Goal: Task Accomplishment & Management: Manage account settings

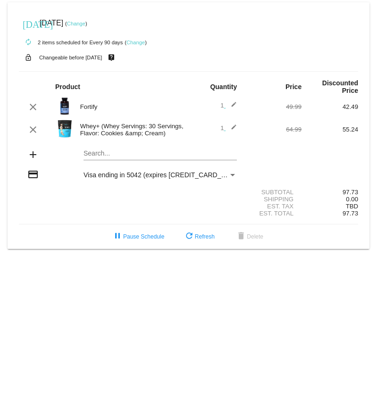
click at [138, 41] on link "Change" at bounding box center [135, 43] width 18 height 6
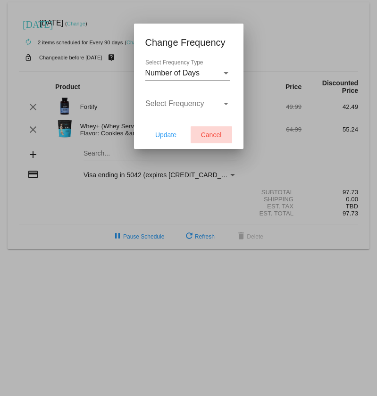
click at [211, 132] on span "Cancel" at bounding box center [211, 135] width 21 height 8
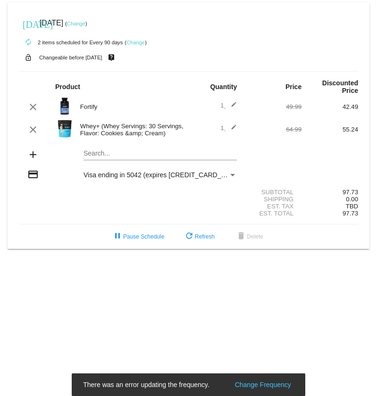
click at [99, 20] on div "[DATE] [DATE] ( Change )" at bounding box center [188, 23] width 339 height 19
click at [85, 25] on link "Change" at bounding box center [76, 24] width 18 height 6
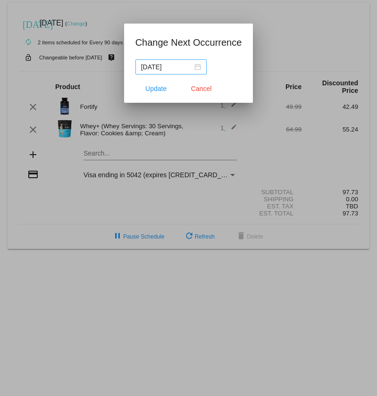
click at [195, 67] on div "[DATE]" at bounding box center [171, 67] width 60 height 10
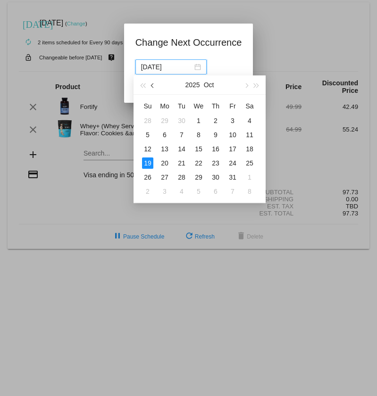
click at [152, 84] on button "button" at bounding box center [153, 84] width 10 height 19
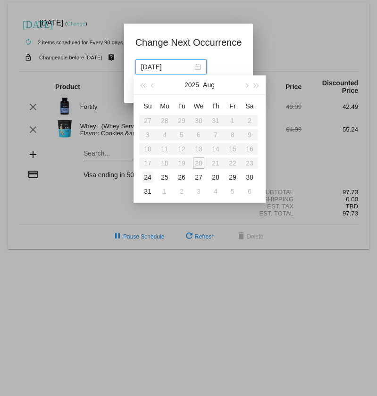
click at [150, 177] on div "24" at bounding box center [147, 177] width 11 height 11
type input "[DATE]"
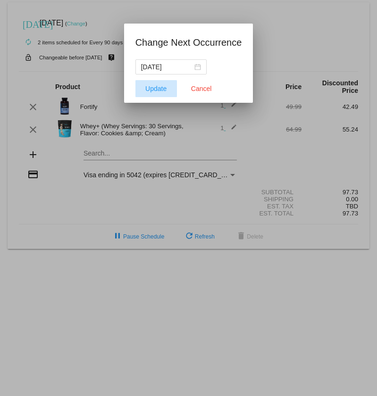
click at [154, 92] on button "Update" at bounding box center [155, 88] width 41 height 17
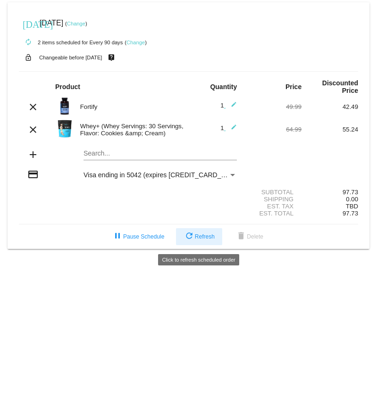
click at [200, 235] on button "refresh Refresh" at bounding box center [199, 236] width 46 height 17
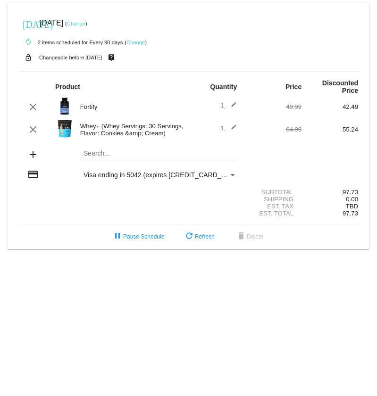
click at [228, 70] on div "Visa ending in 5042 (expires [CREDIT_CARD_DATA])" at bounding box center [155, 175] width 145 height 8
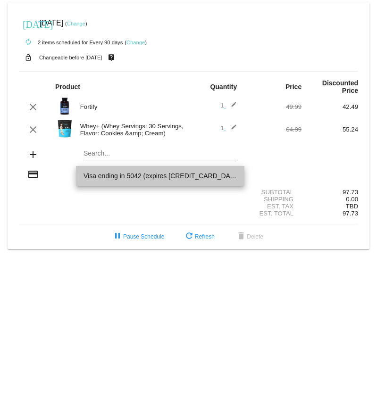
click at [228, 70] on span "Visa ending in 5042 (expires [CREDIT_CARD_DATA])" at bounding box center [159, 176] width 153 height 20
